Goal: Contribute content

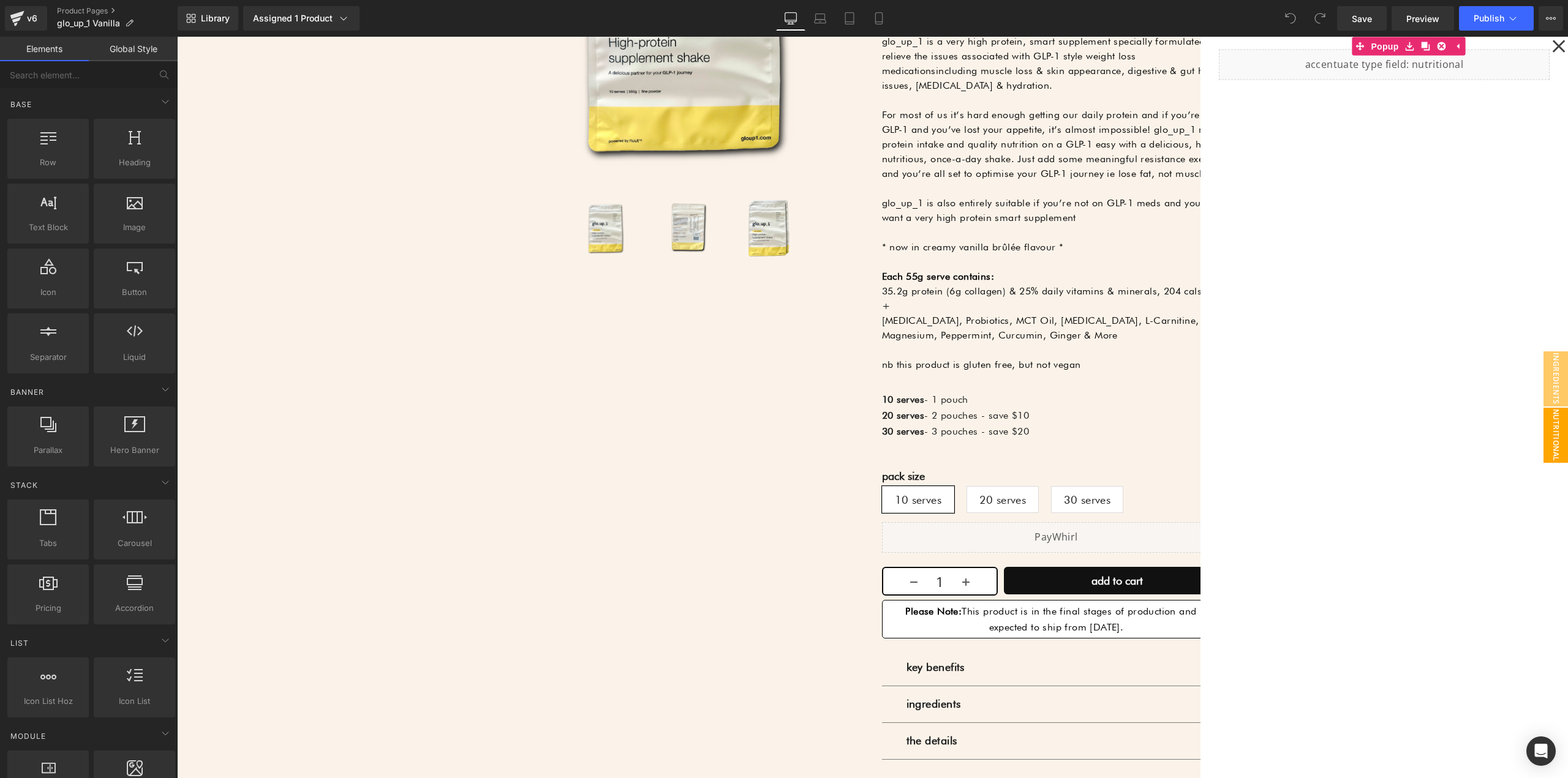
scroll to position [490, 0]
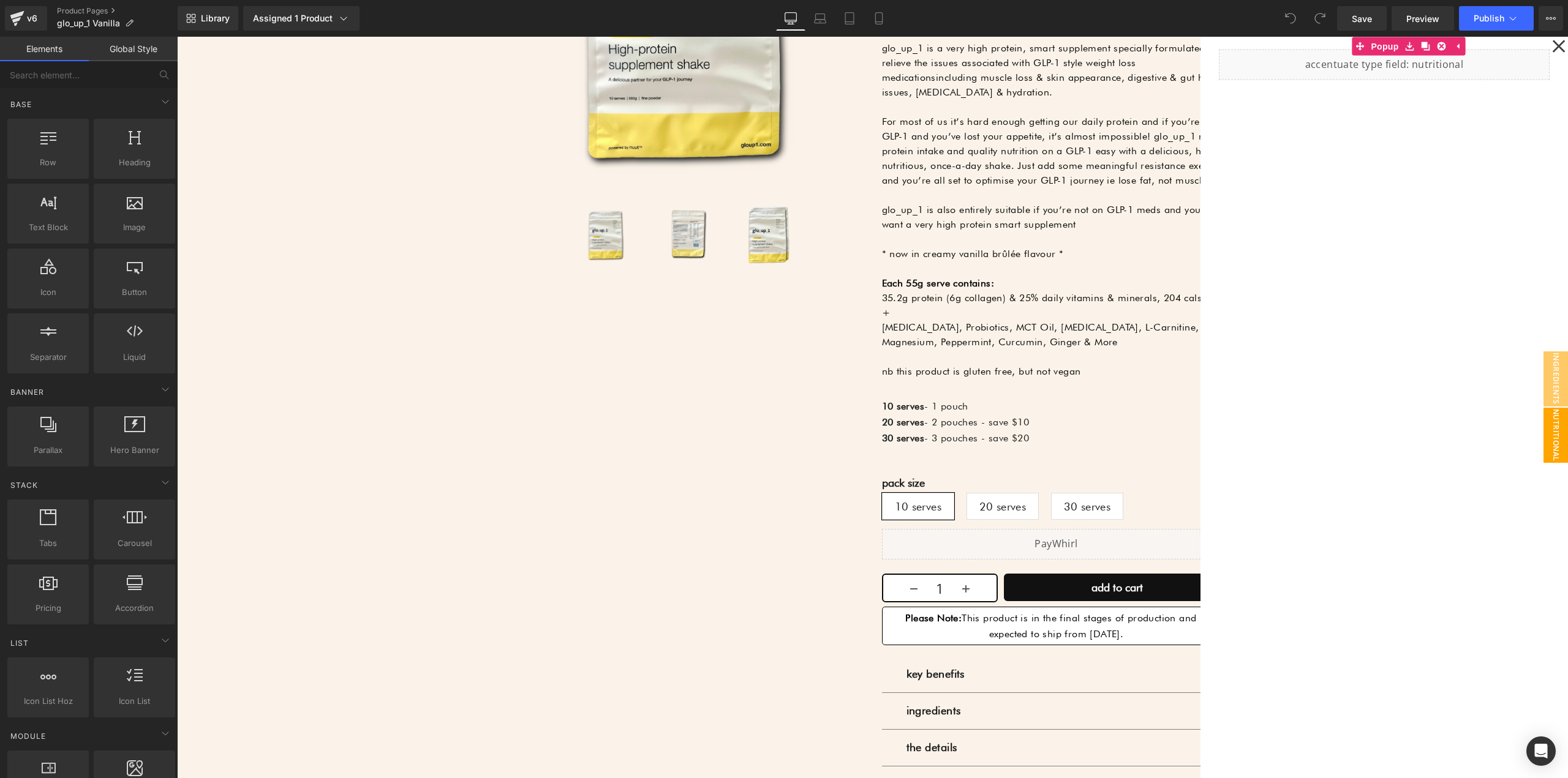
click at [980, 428] on div at bounding box center [872, 408] width 1390 height 742
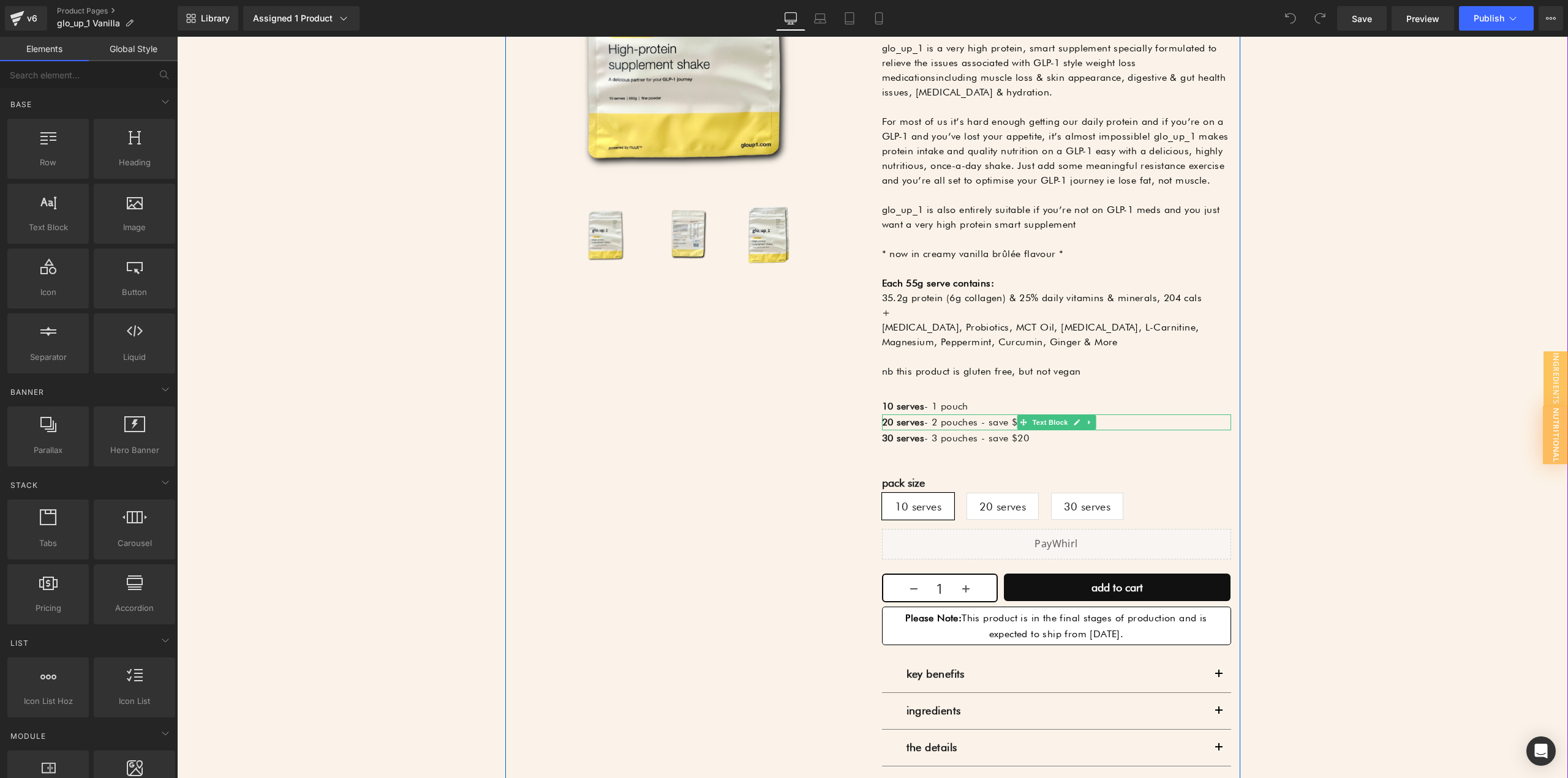
click at [1101, 418] on p "20 serves - 2 pouches - save $10" at bounding box center [1057, 422] width 349 height 16
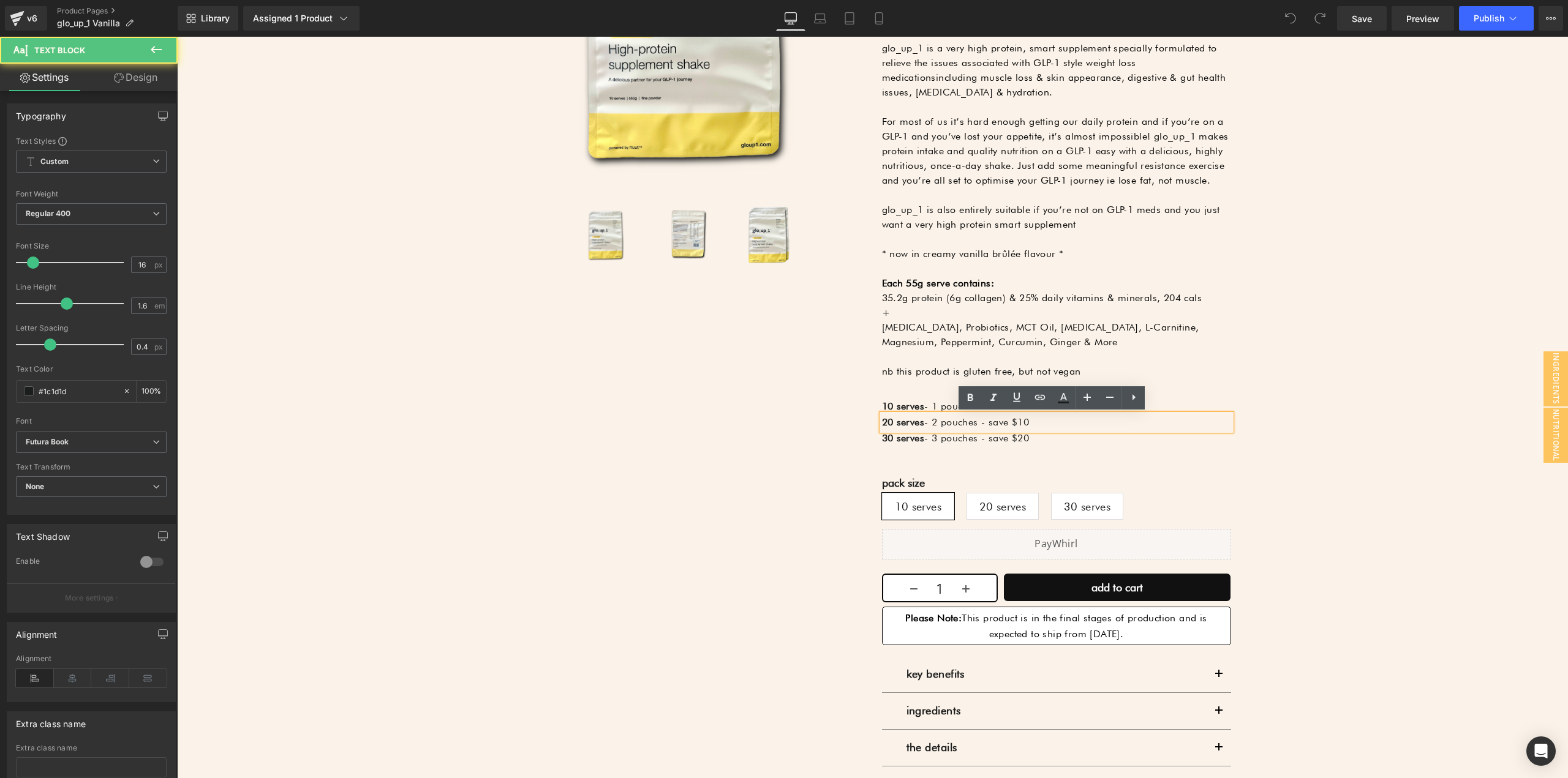
click at [1088, 422] on p "20 serves - 2 pouches - save $10" at bounding box center [1057, 422] width 349 height 16
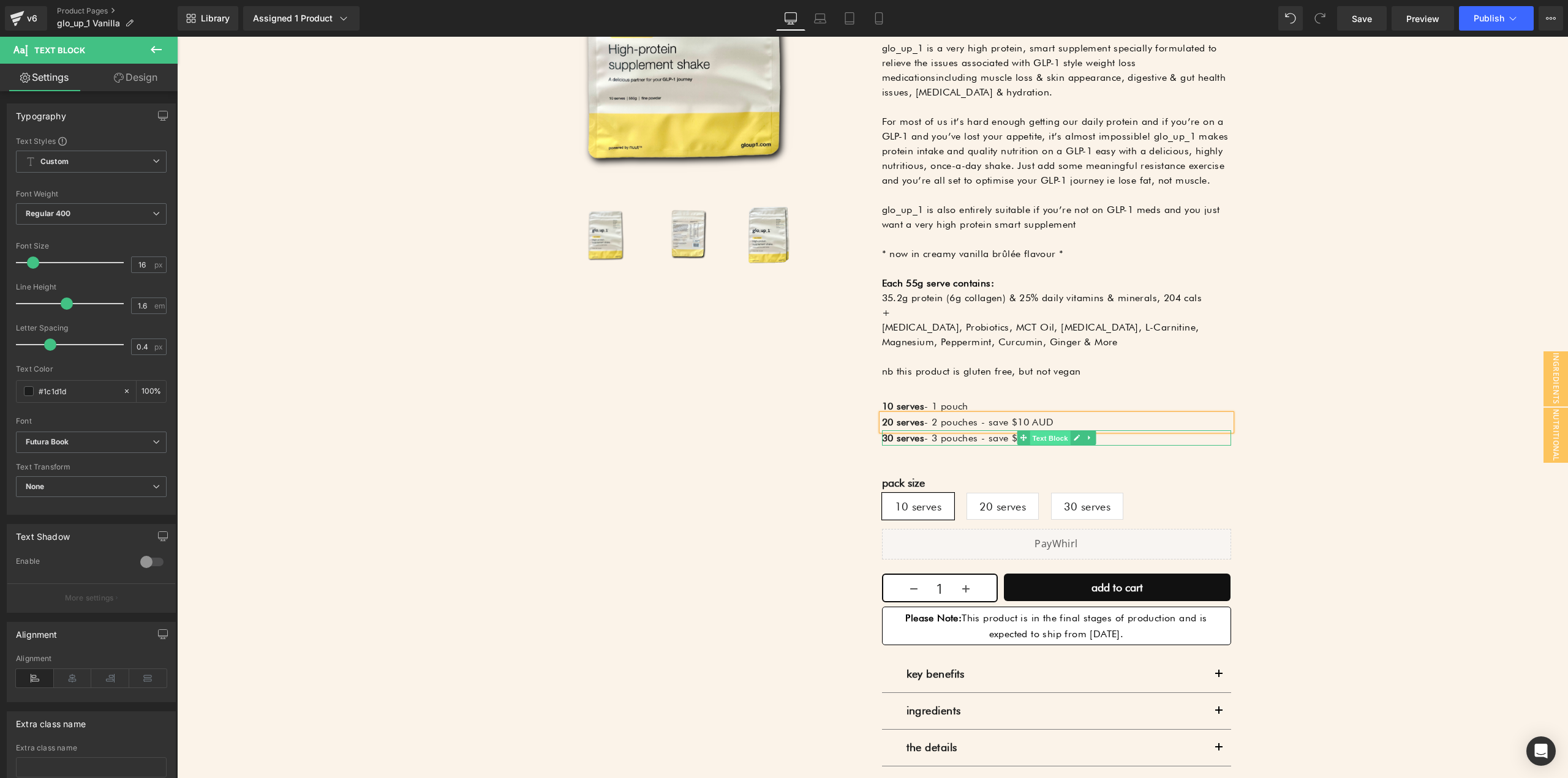
click at [1062, 442] on span "Text Block" at bounding box center [1050, 438] width 40 height 15
click at [1120, 439] on p "30 serves - 3 pouches - save $20" at bounding box center [1057, 439] width 349 height 16
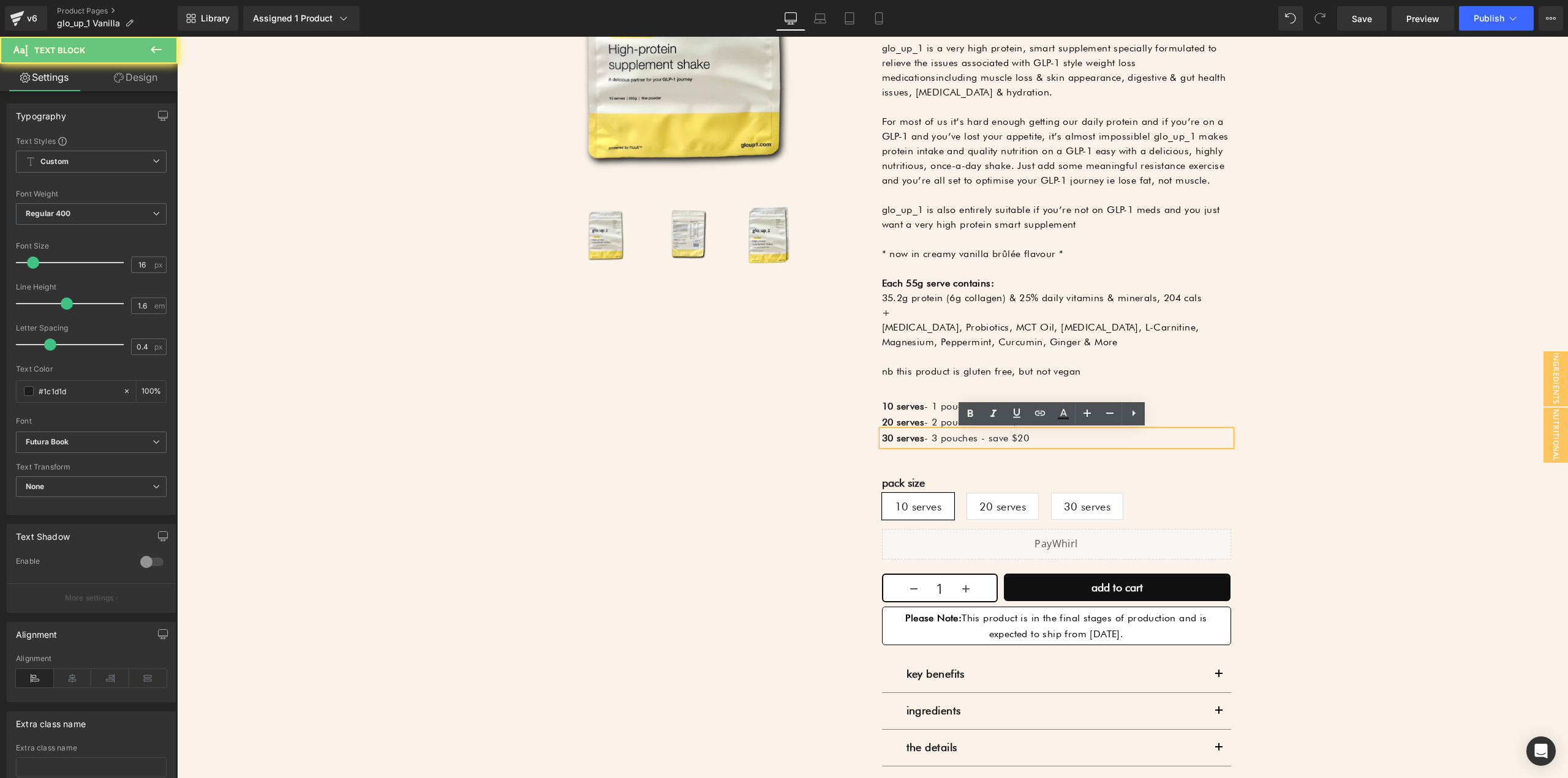
click at [1120, 439] on p "30 serves - 3 pouches - save $20" at bounding box center [1057, 439] width 349 height 16
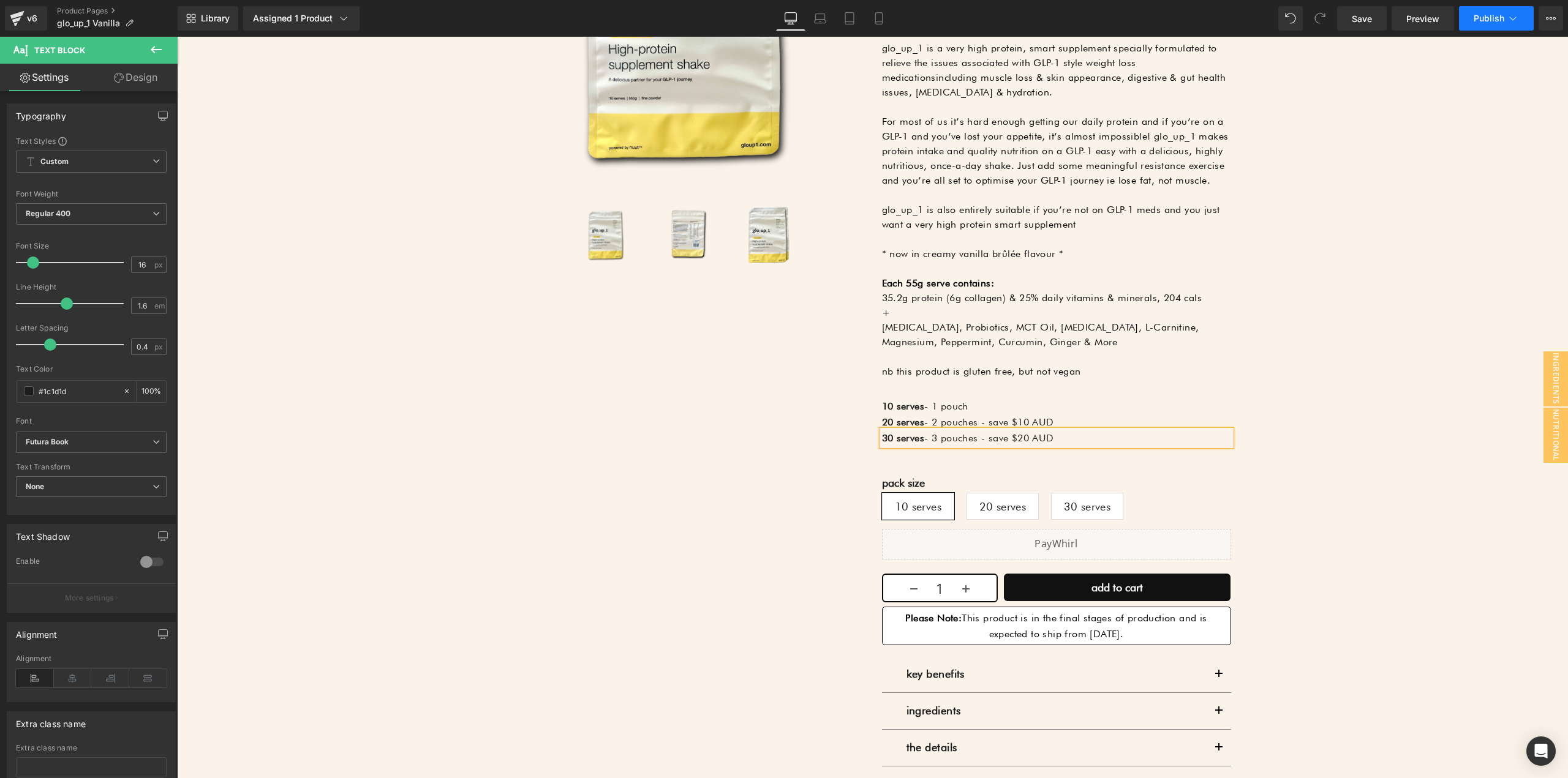
click at [1503, 7] on button "Publish" at bounding box center [1496, 18] width 75 height 24
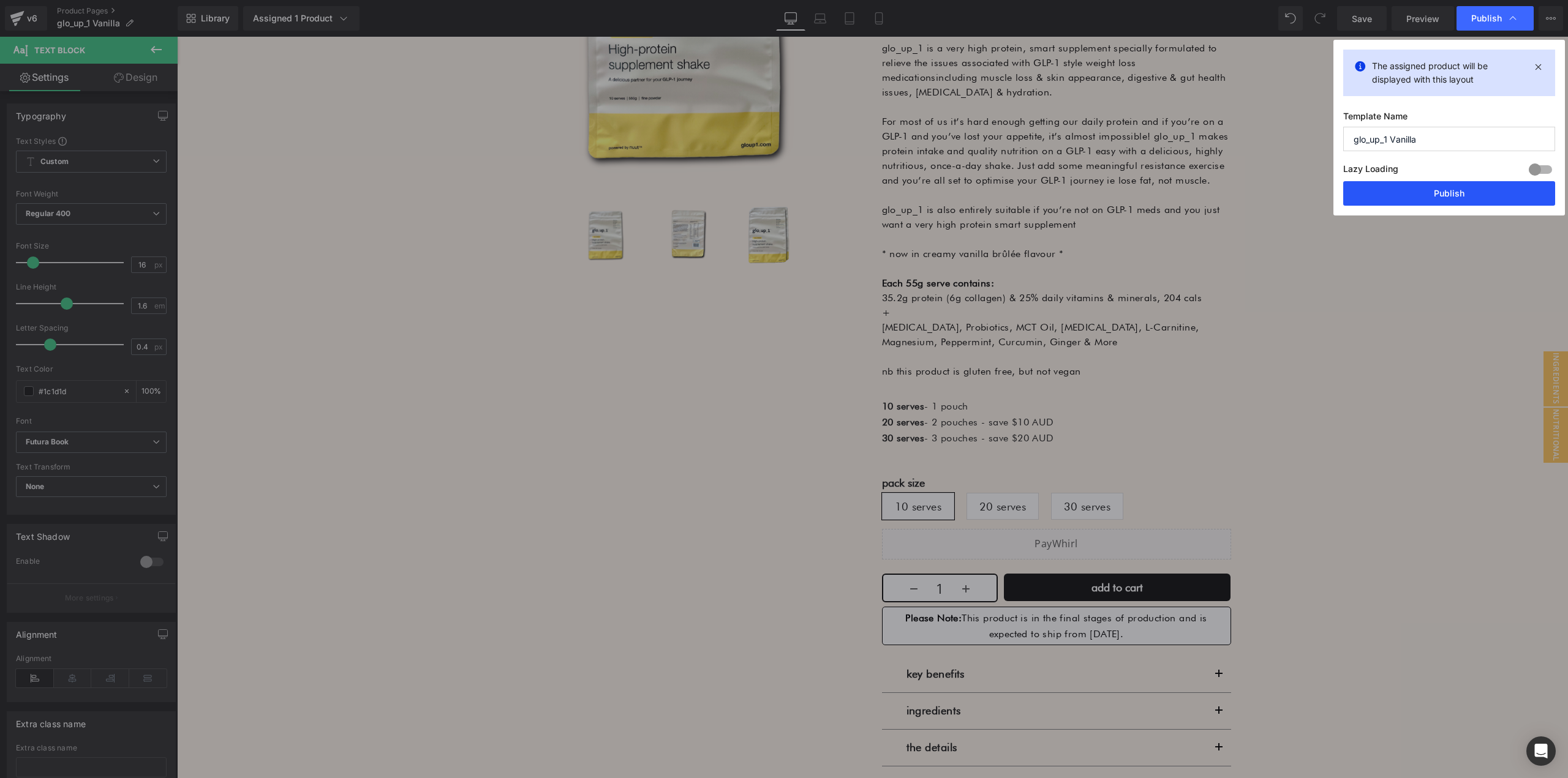
click at [1450, 190] on button "Publish" at bounding box center [1449, 193] width 212 height 24
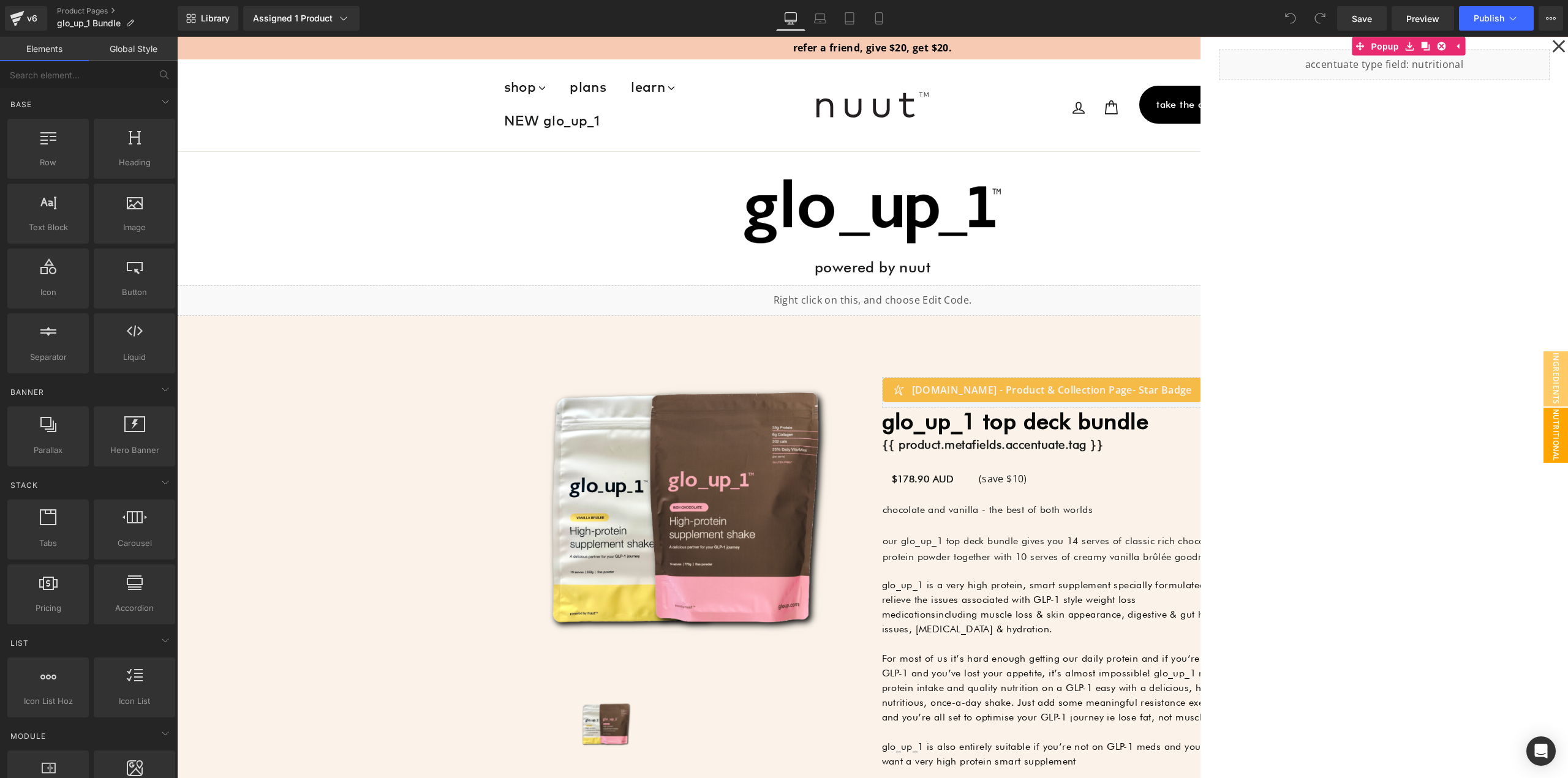
click at [1009, 484] on div at bounding box center [872, 408] width 1390 height 742
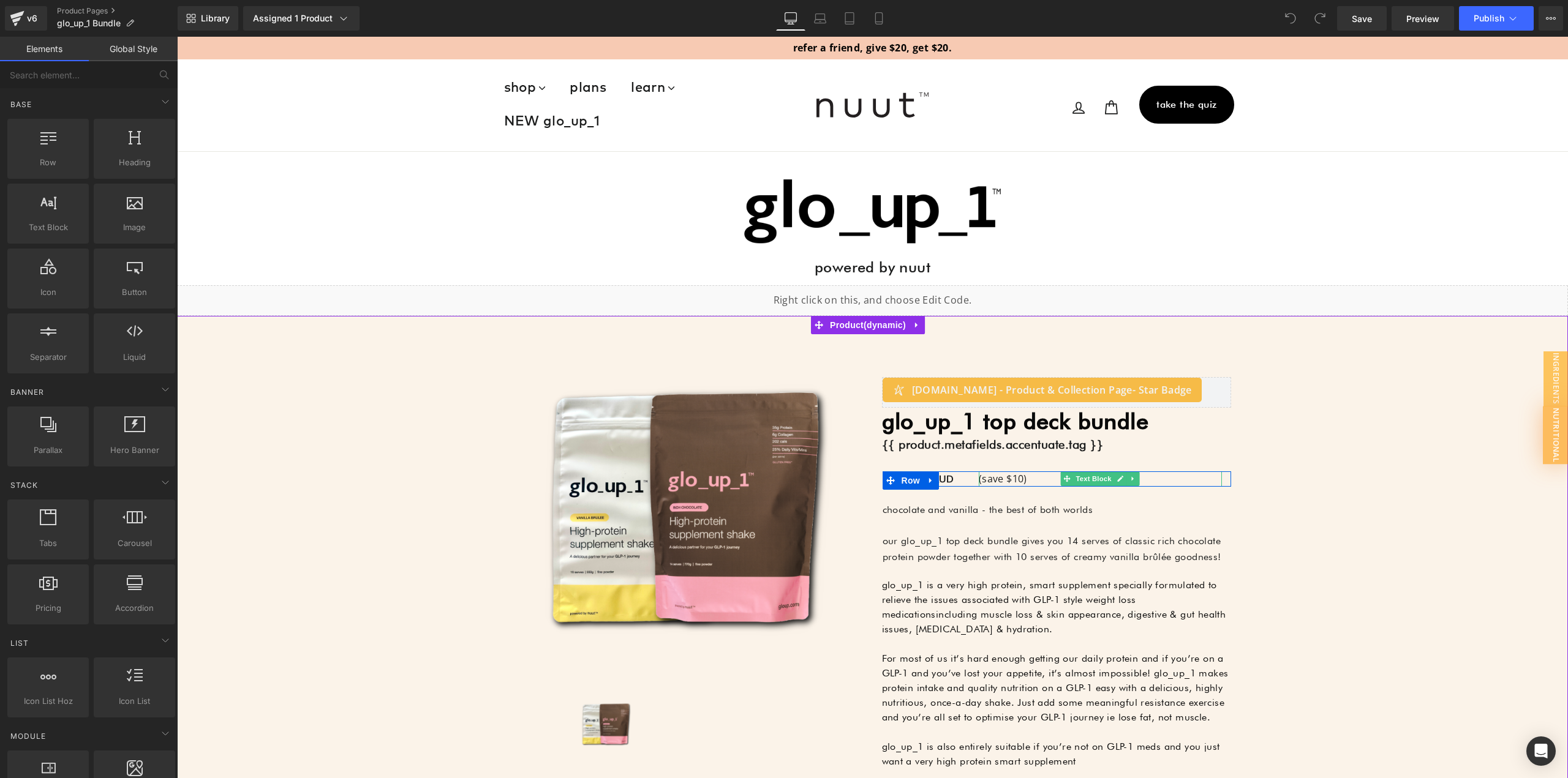
click at [1001, 476] on p "(save $10)" at bounding box center [1100, 480] width 243 height 16
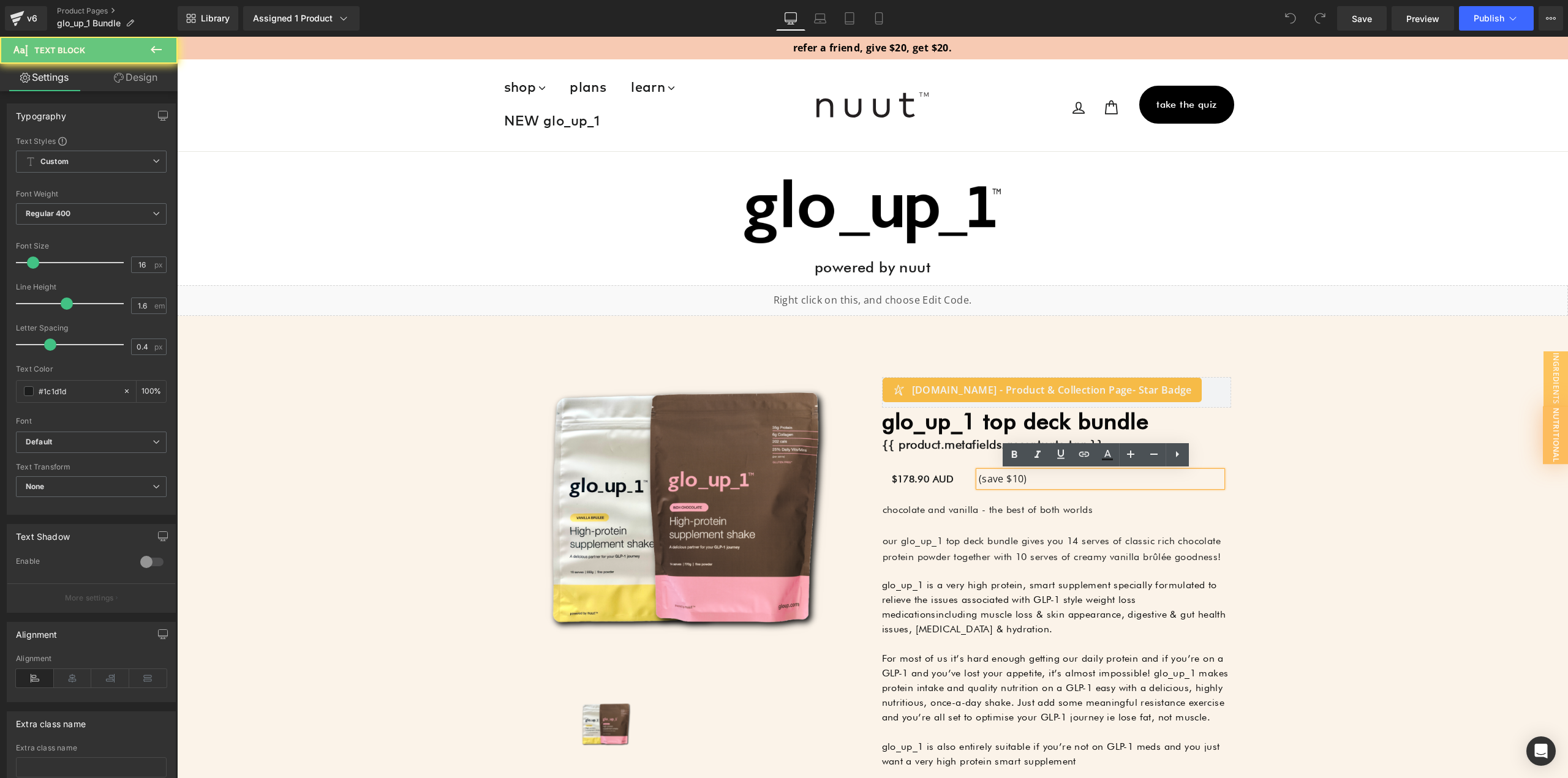
click at [1020, 478] on p "(save $10)" at bounding box center [1100, 480] width 243 height 16
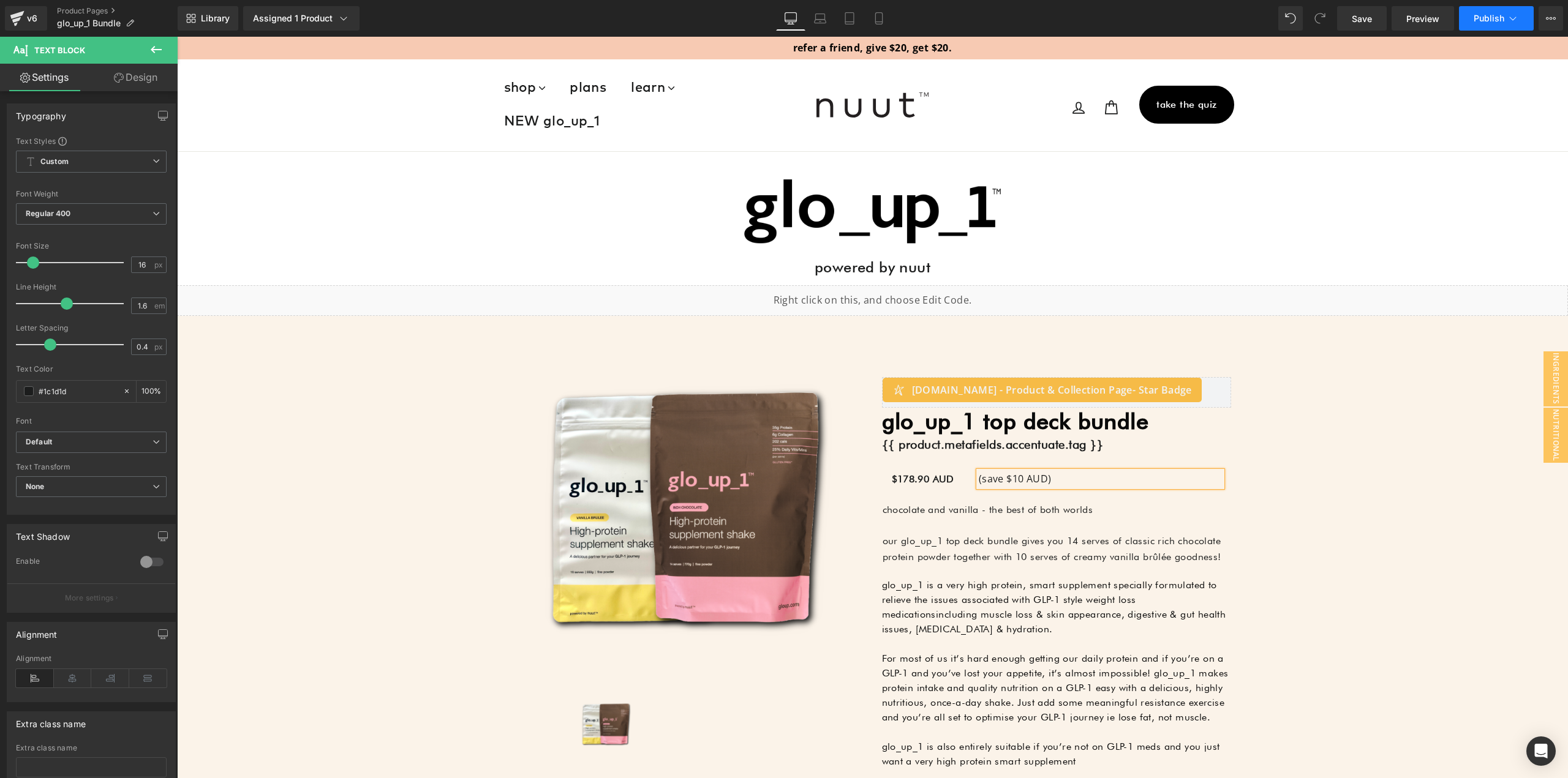
click at [1476, 18] on span "Publish" at bounding box center [1488, 18] width 31 height 9
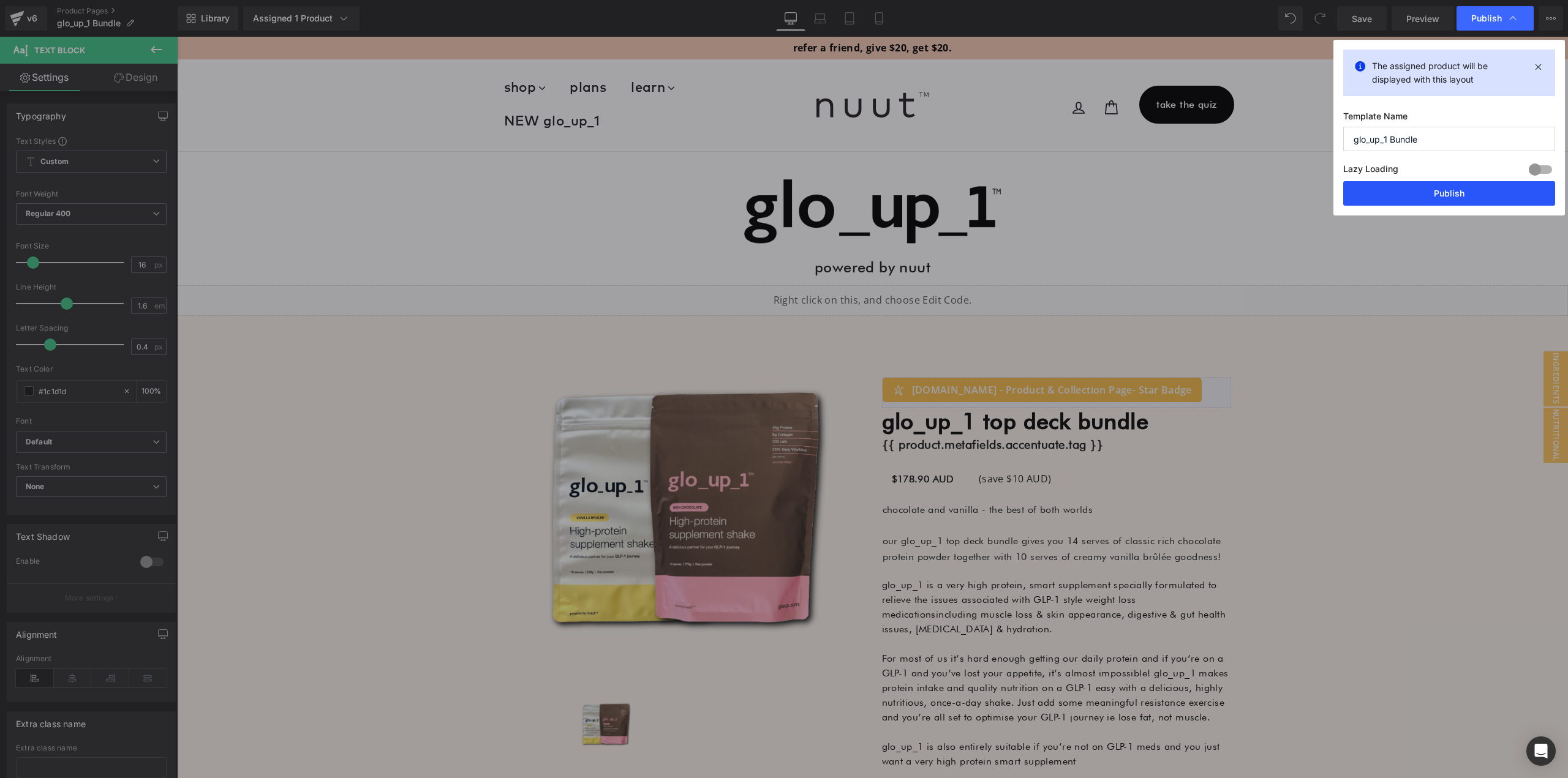
click at [1442, 196] on button "Publish" at bounding box center [1449, 193] width 212 height 24
